Goal: Information Seeking & Learning: Learn about a topic

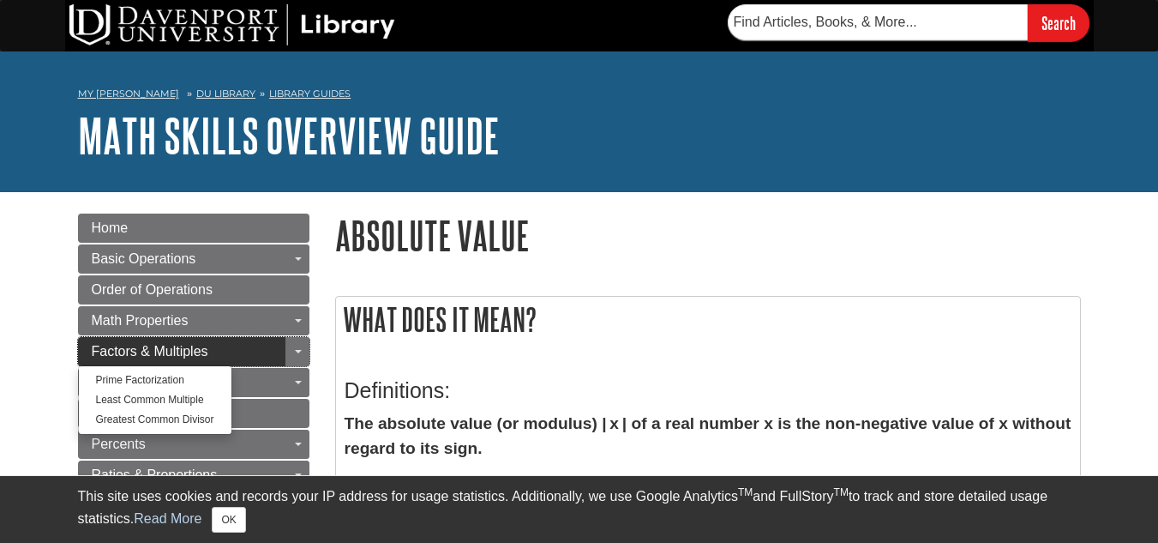
click at [231, 346] on link "Factors & Multiples" at bounding box center [193, 351] width 231 height 29
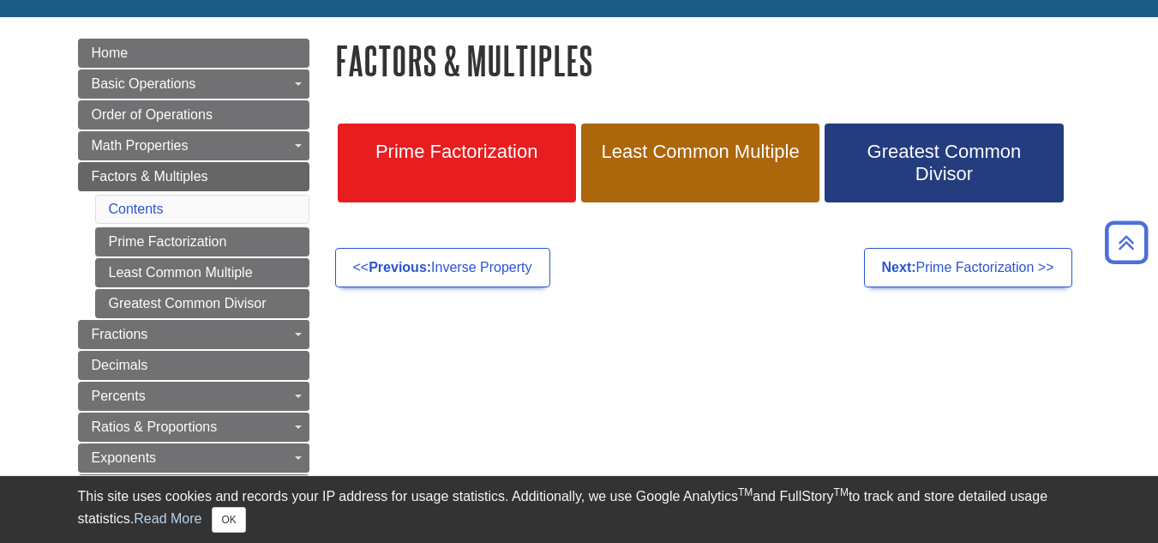
scroll to position [171, 0]
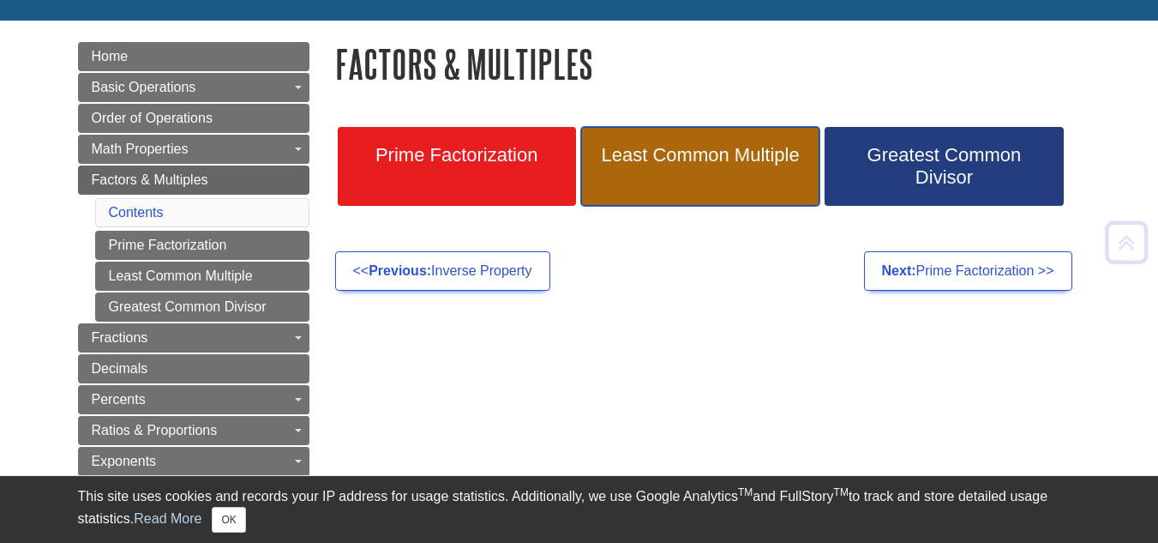
click at [703, 176] on link "Least Common Multiple" at bounding box center [700, 166] width 238 height 79
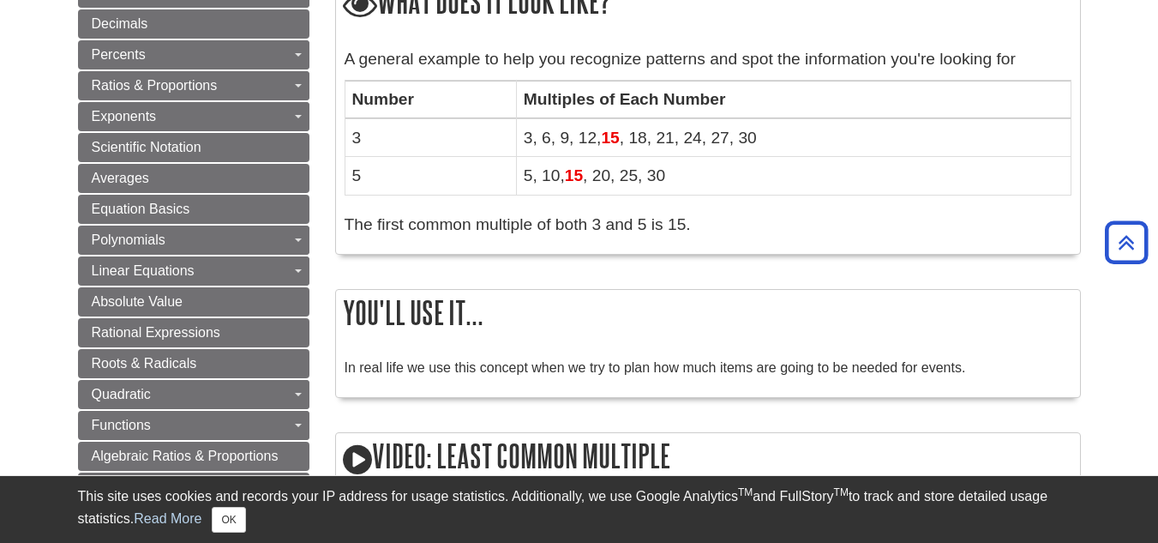
scroll to position [693, 0]
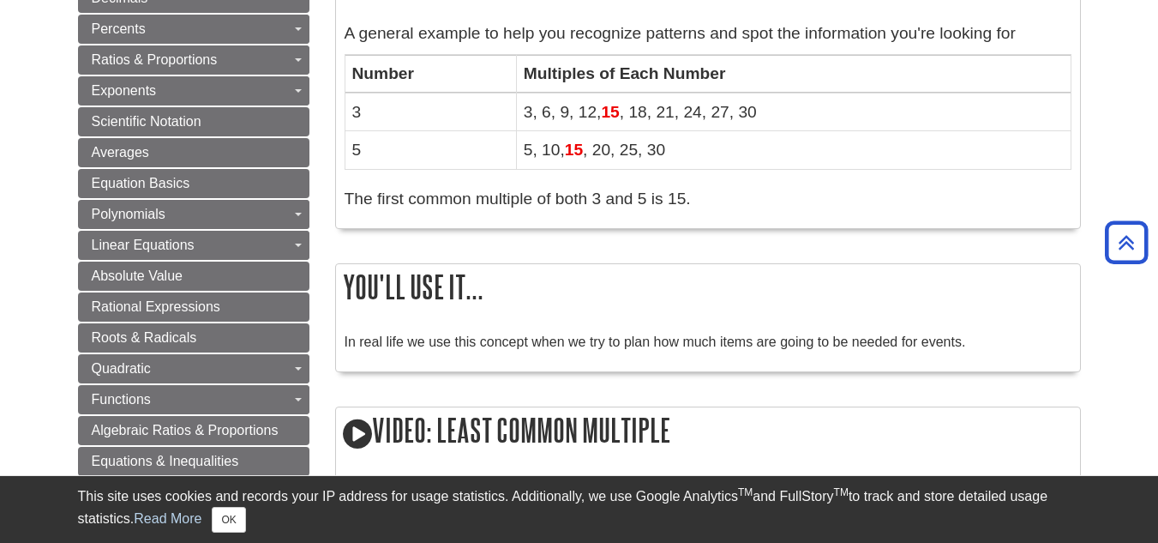
click at [624, 110] on td "3, 6, 9, 12, 15 , 18, 21, 24, 27, 30" at bounding box center [793, 112] width 555 height 38
drag, startPoint x: 521, startPoint y: 108, endPoint x: 789, endPoint y: 85, distance: 268.4
click at [789, 85] on table "Number Multiples of Each Number 3 3, 6, 9, 12, 15 , 18, 21, 24, 27, 30 5 5, 10,…" at bounding box center [708, 111] width 727 height 115
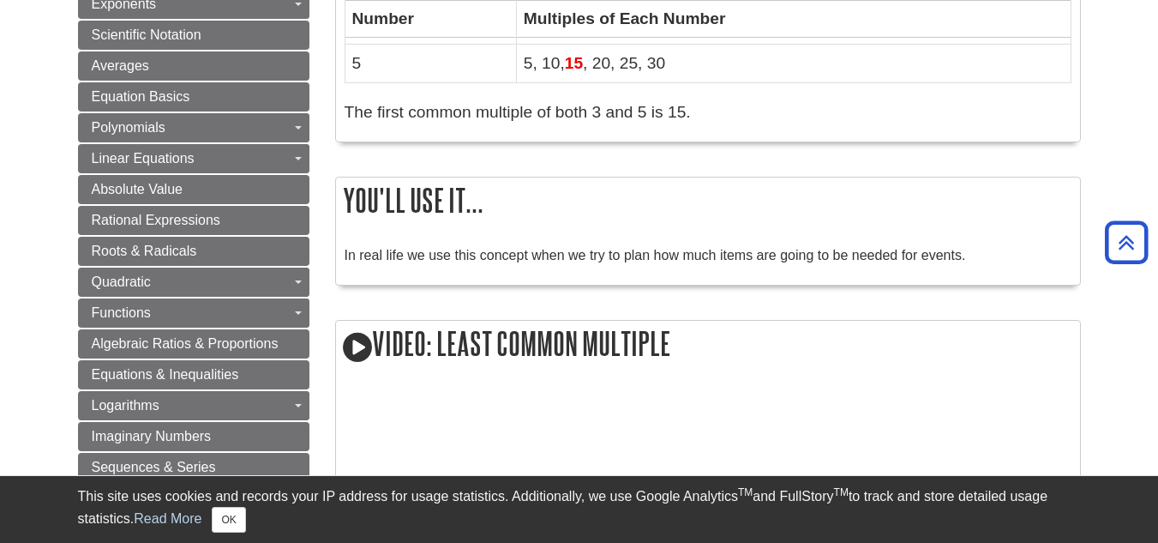
scroll to position [645, 0]
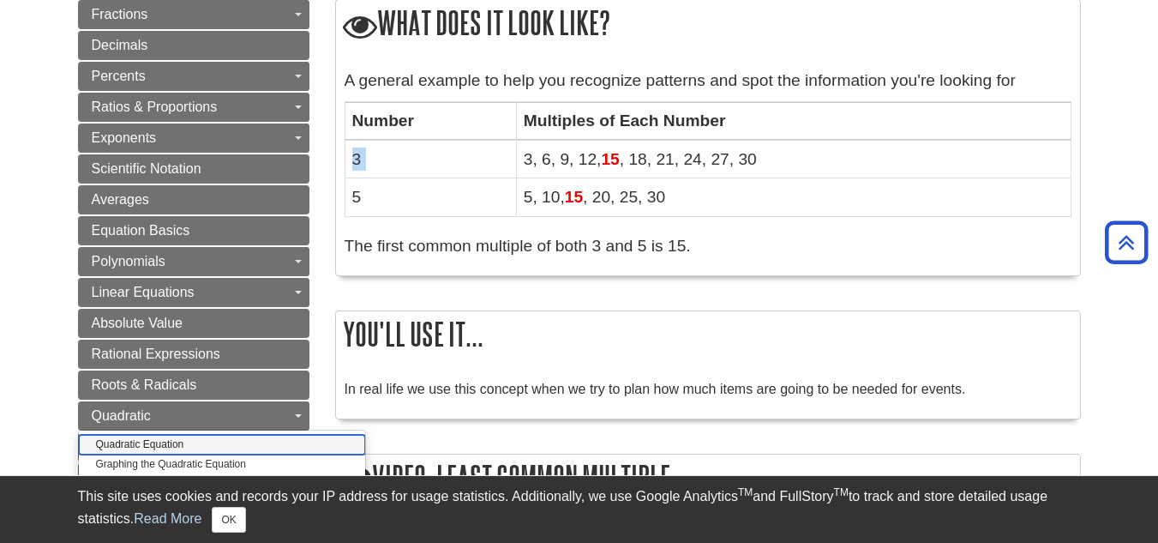
click at [261, 437] on link "Quadratic Equation" at bounding box center [222, 445] width 287 height 20
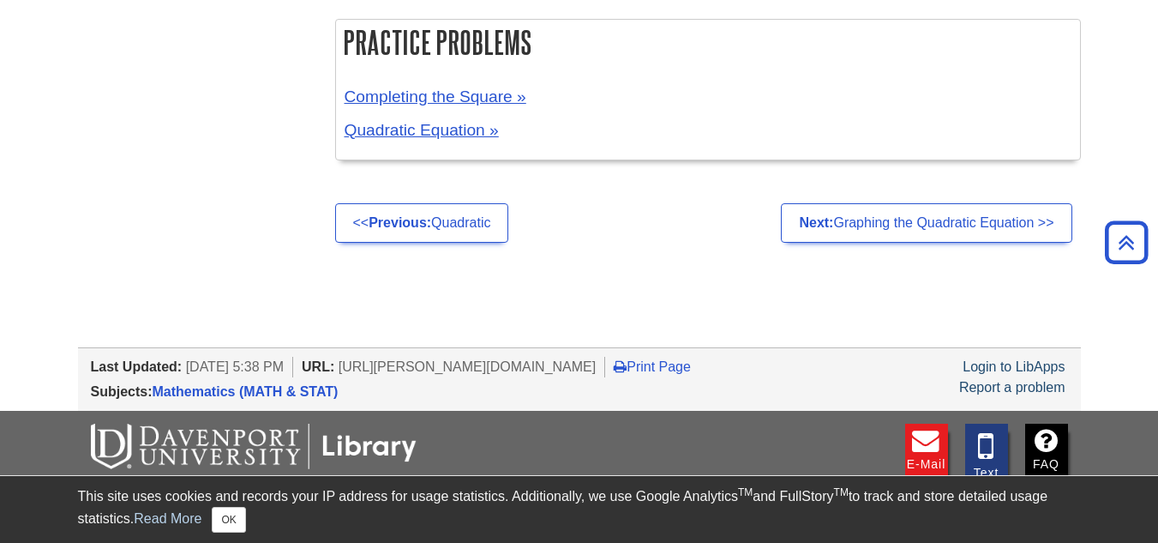
scroll to position [3422, 0]
